Goal: Check status: Check status

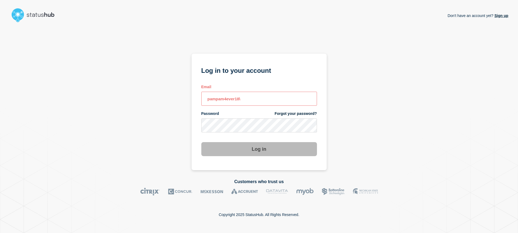
type input "\"
type input "[EMAIL_ADDRESS][DOMAIN_NAME]"
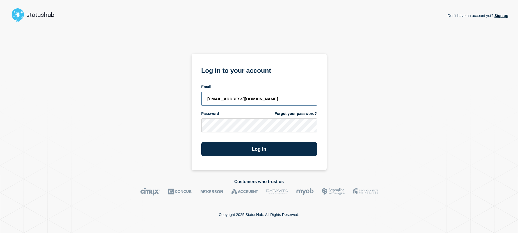
click at [201, 142] on button "Log in" at bounding box center [259, 149] width 116 height 14
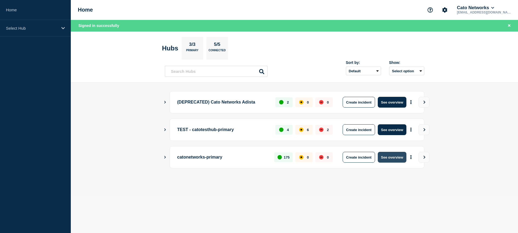
click at [391, 157] on button "See overview" at bounding box center [392, 157] width 29 height 11
